Goal: Information Seeking & Learning: Learn about a topic

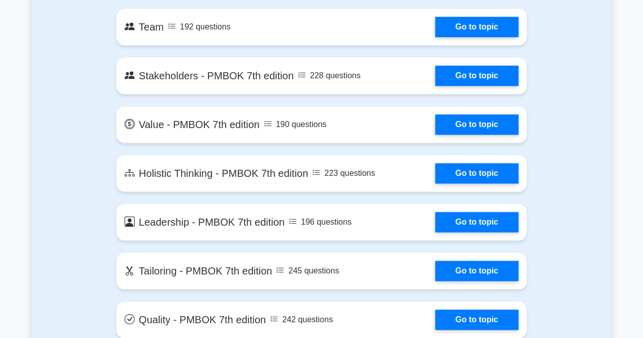
scroll to position [2288, 0]
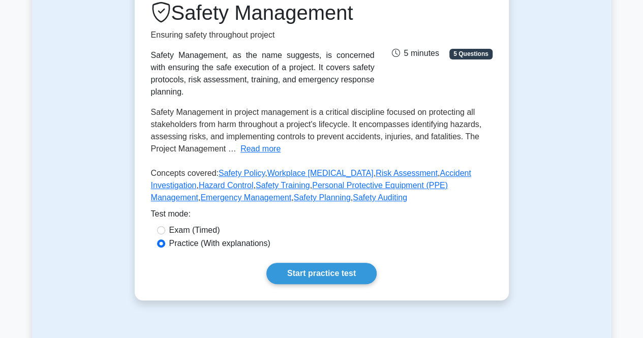
scroll to position [144, 0]
click at [241, 142] on button "Read more" at bounding box center [261, 148] width 40 height 12
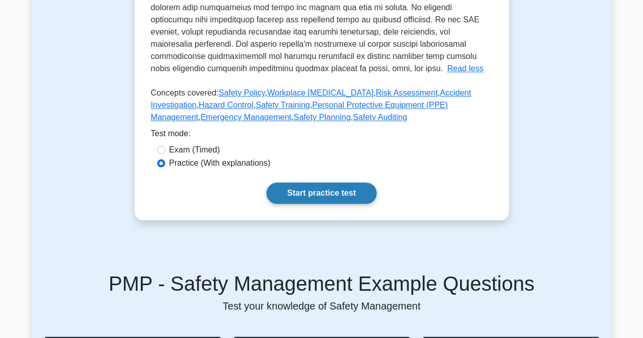
scroll to position [456, 0]
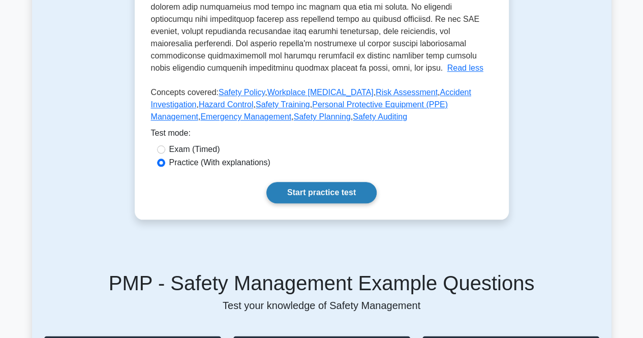
click at [266, 182] on link "Start practice test" at bounding box center [321, 192] width 110 height 21
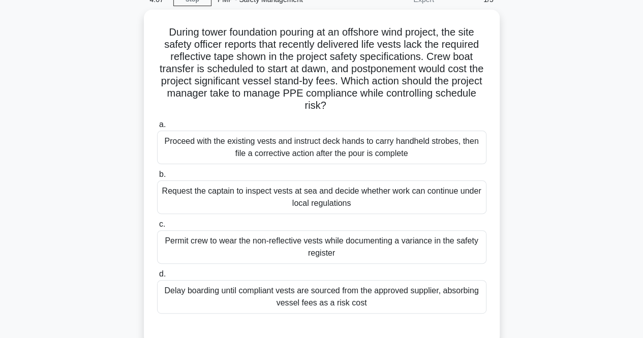
scroll to position [56, 0]
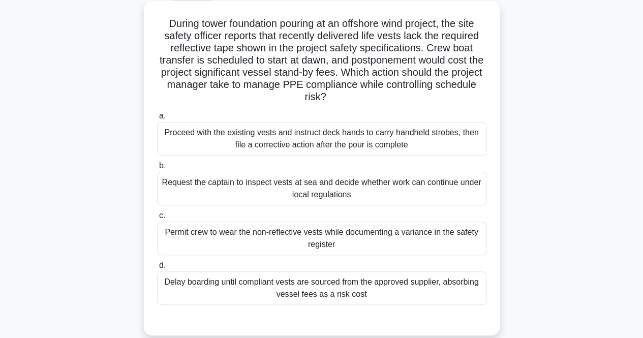
click at [370, 292] on div "Delay boarding until compliant vests are sourced from the approved supplier, ab…" at bounding box center [322, 289] width 330 height 34
click at [157, 269] on input "d. Delay boarding until compliant vests are sourced from the approved supplier,…" at bounding box center [157, 265] width 0 height 7
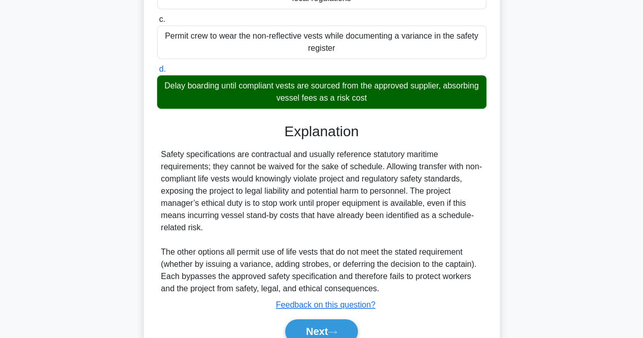
scroll to position [284, 0]
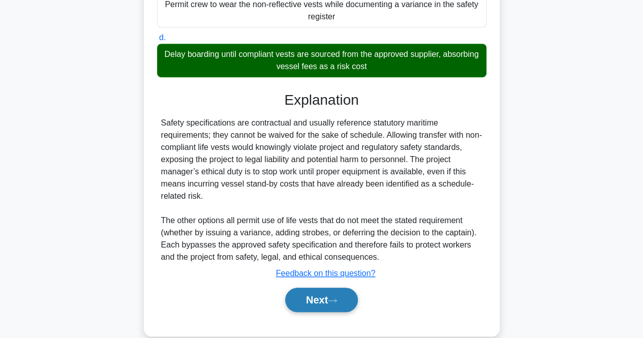
click at [314, 297] on button "Next" at bounding box center [321, 300] width 73 height 24
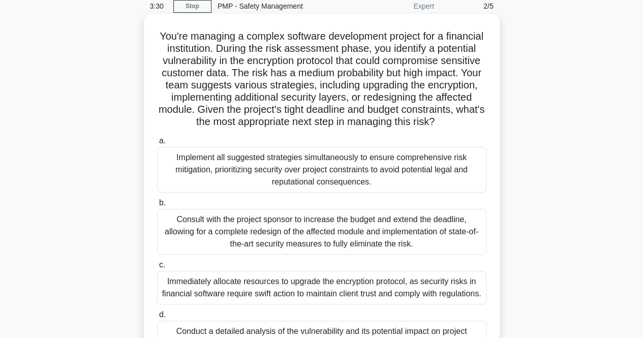
scroll to position [0, 0]
